Goal: Transaction & Acquisition: Purchase product/service

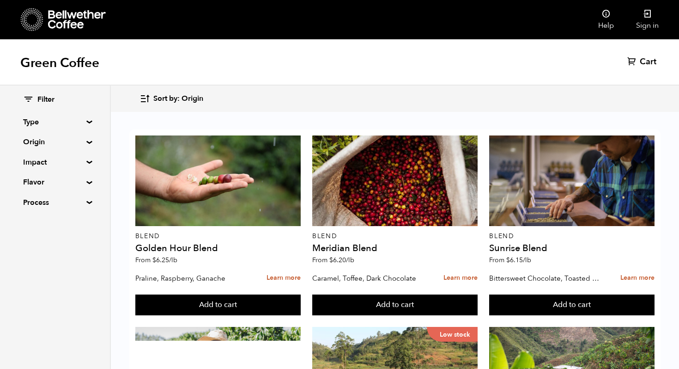
click at [37, 139] on summary "Origin" at bounding box center [55, 141] width 64 height 11
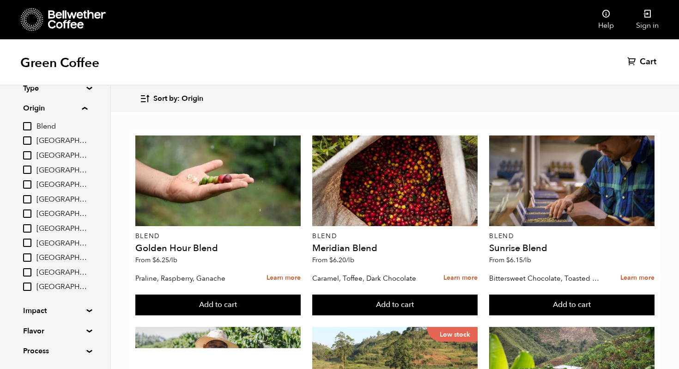
scroll to position [36, 0]
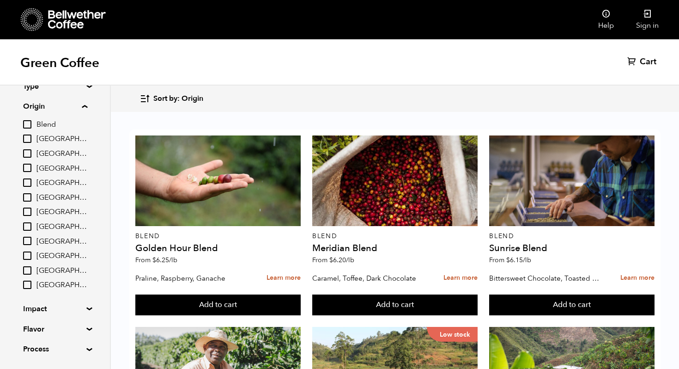
click at [28, 285] on input "[GEOGRAPHIC_DATA]" at bounding box center [27, 284] width 8 height 8
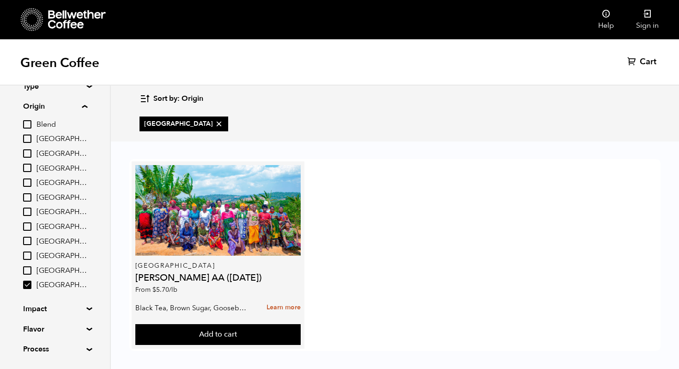
scroll to position [5, 0]
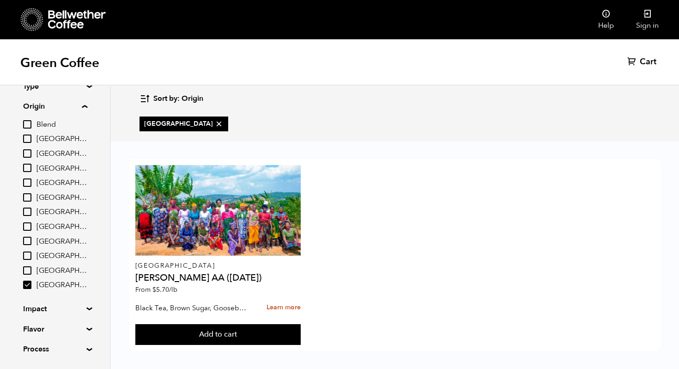
click at [30, 285] on input "[GEOGRAPHIC_DATA]" at bounding box center [27, 284] width 8 height 8
checkbox input "false"
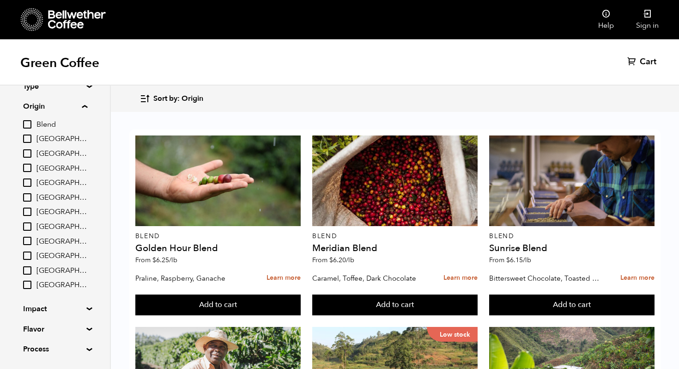
click at [29, 254] on input "[GEOGRAPHIC_DATA]" at bounding box center [27, 255] width 8 height 8
checkbox input "true"
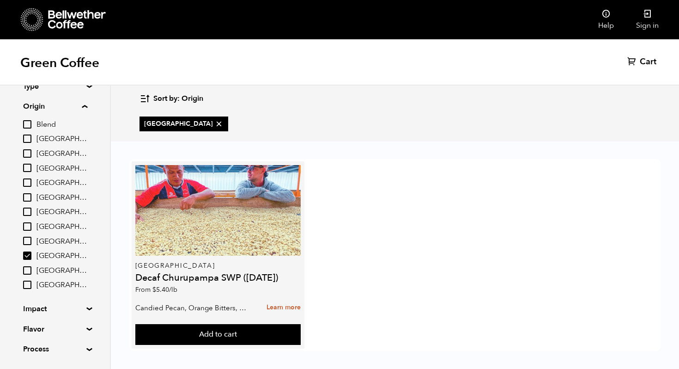
click at [195, 196] on div at bounding box center [217, 210] width 165 height 91
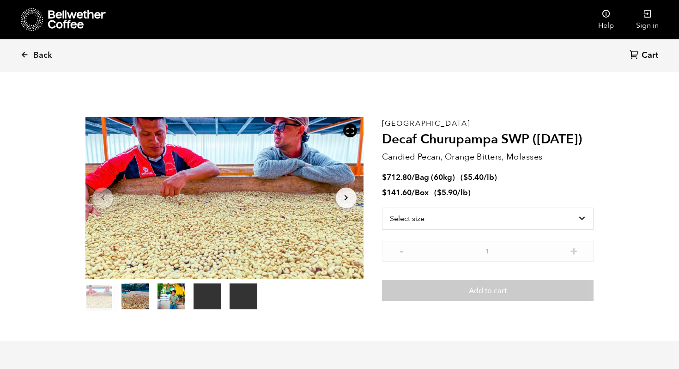
scroll to position [402, 492]
click at [442, 215] on select "Select size Bag (60kg) (132 lbs) Box (24 lbs)" at bounding box center [488, 218] width 212 height 22
select select "bag-3"
click at [382, 207] on select "Select size Bag (60kg) (132 lbs) Box (24 lbs)" at bounding box center [488, 218] width 212 height 22
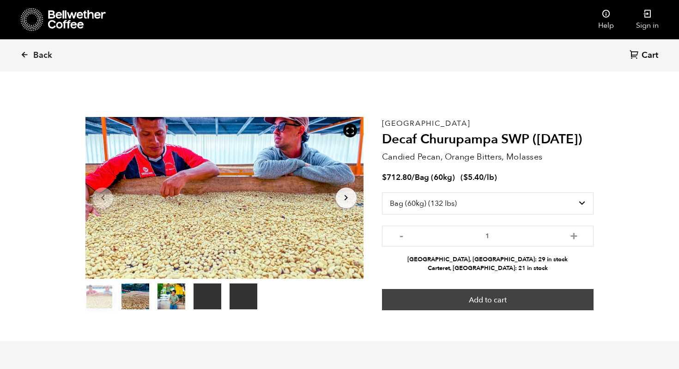
click at [484, 297] on button "Add to cart" at bounding box center [488, 299] width 212 height 21
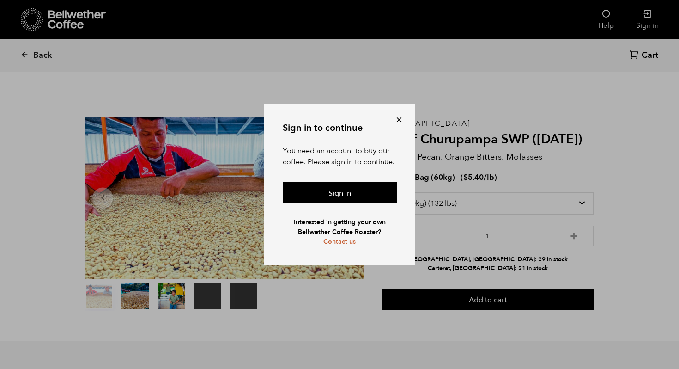
click at [400, 116] on button at bounding box center [398, 119] width 9 height 9
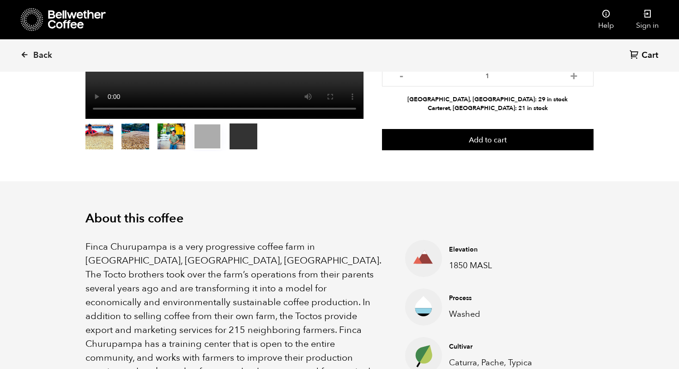
scroll to position [0, 0]
